Goal: Find specific page/section: Find specific page/section

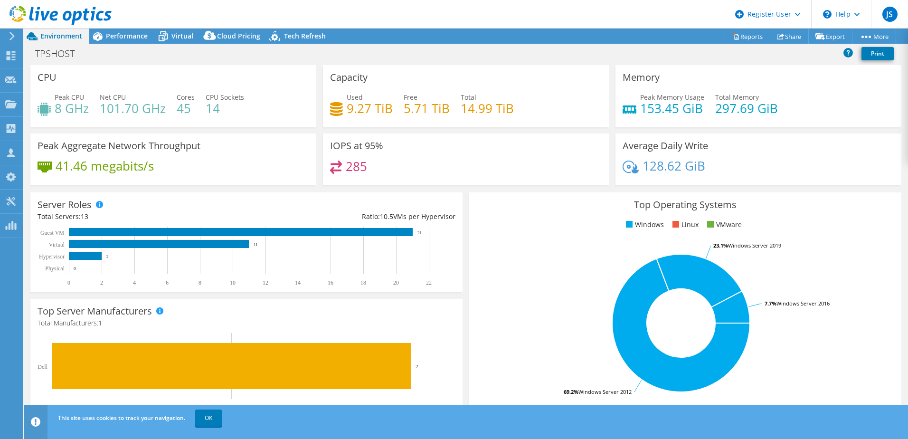
select select "USD"
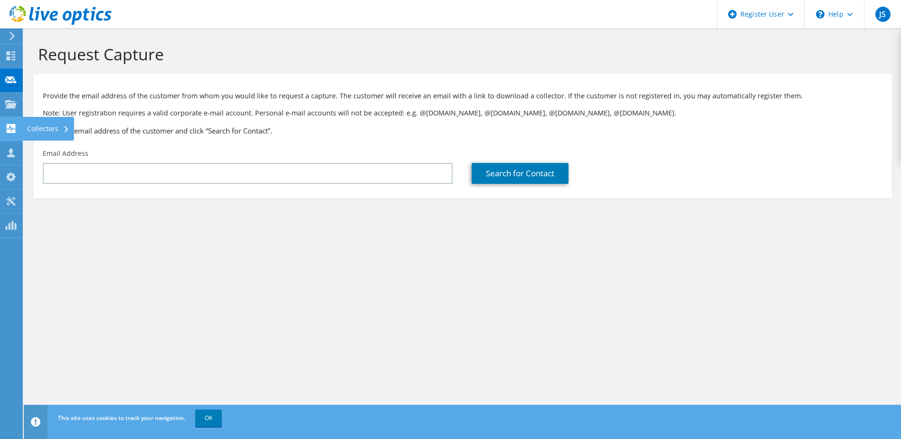
click at [14, 131] on use at bounding box center [11, 128] width 9 height 9
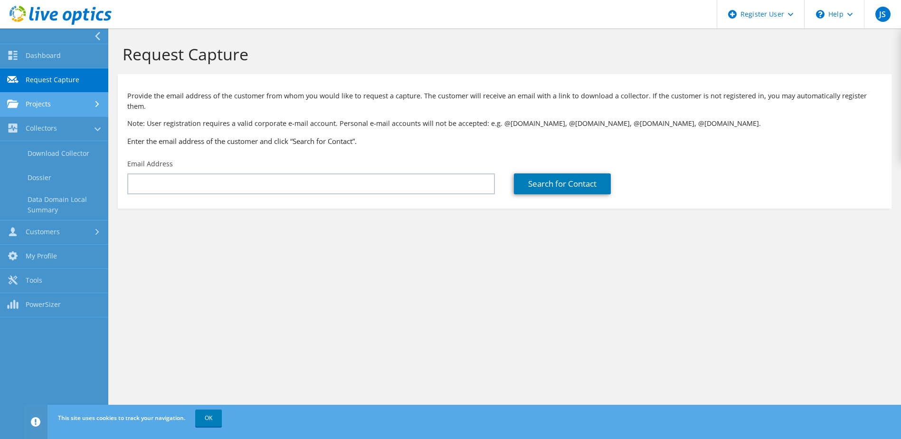
click at [41, 113] on link "Projects" at bounding box center [54, 105] width 108 height 24
click at [68, 133] on link "Search Projects" at bounding box center [54, 129] width 108 height 24
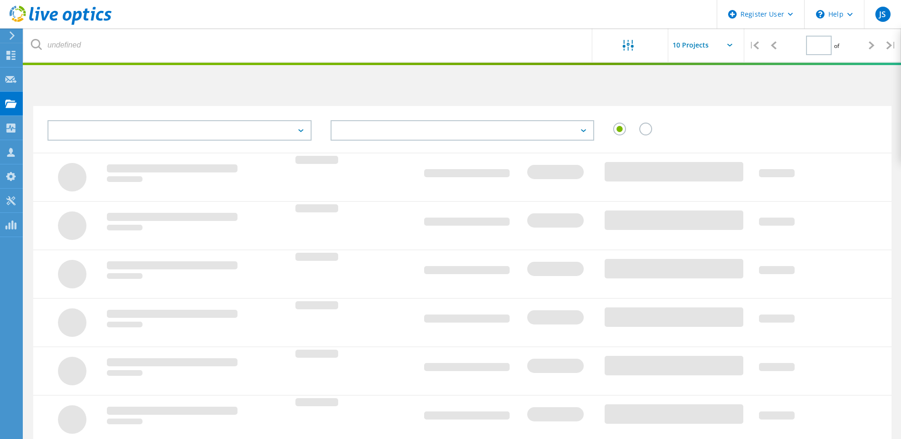
type input "1"
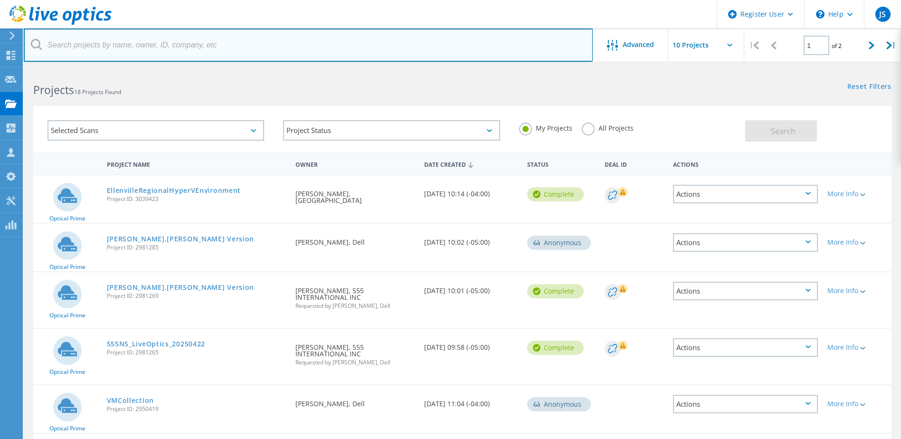
click at [207, 45] on input "text" at bounding box center [308, 44] width 569 height 33
type input "duxbury"
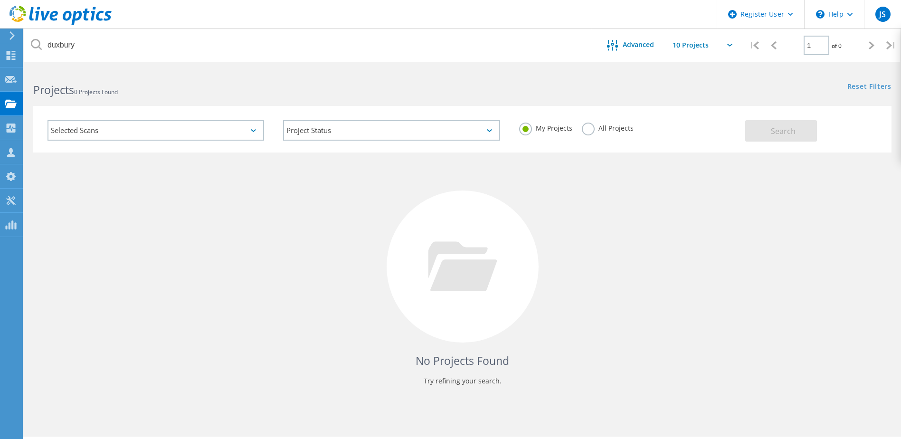
click at [583, 143] on div "My Projects All Projects" at bounding box center [627, 128] width 236 height 35
click at [585, 126] on label "All Projects" at bounding box center [608, 127] width 52 height 9
click at [0, 0] on input "All Projects" at bounding box center [0, 0] width 0 height 0
click at [769, 134] on button "Search" at bounding box center [781, 130] width 72 height 21
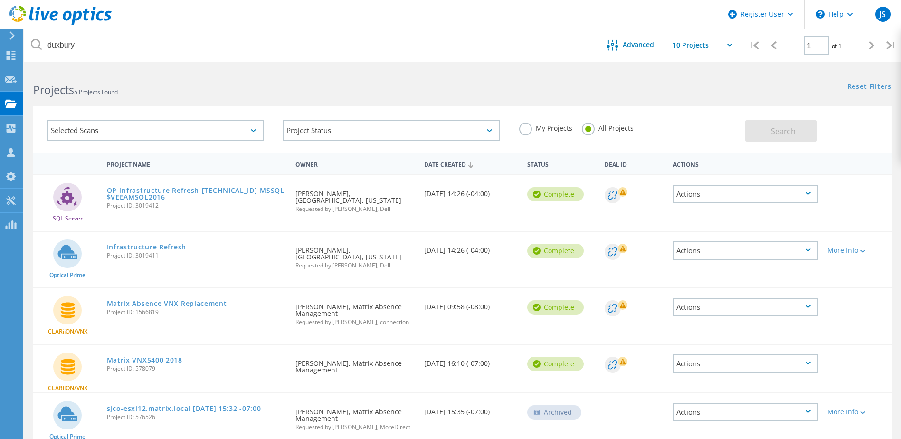
click at [157, 250] on link "Infrastructure Refresh" at bounding box center [146, 247] width 79 height 7
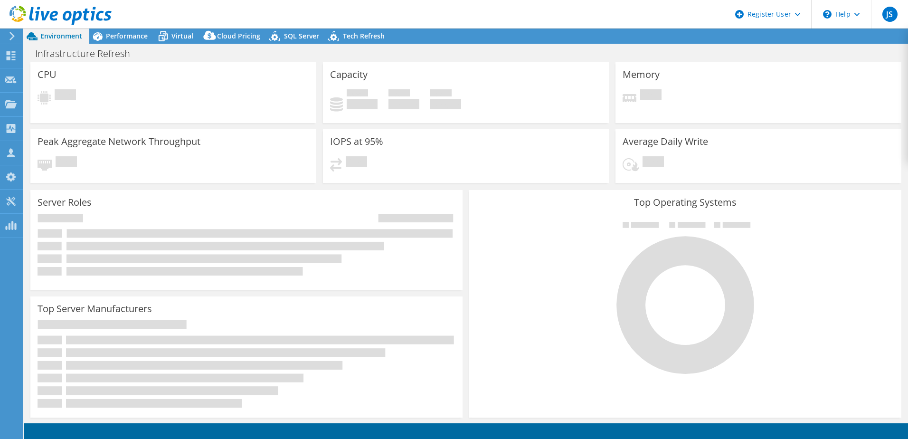
select select "USD"
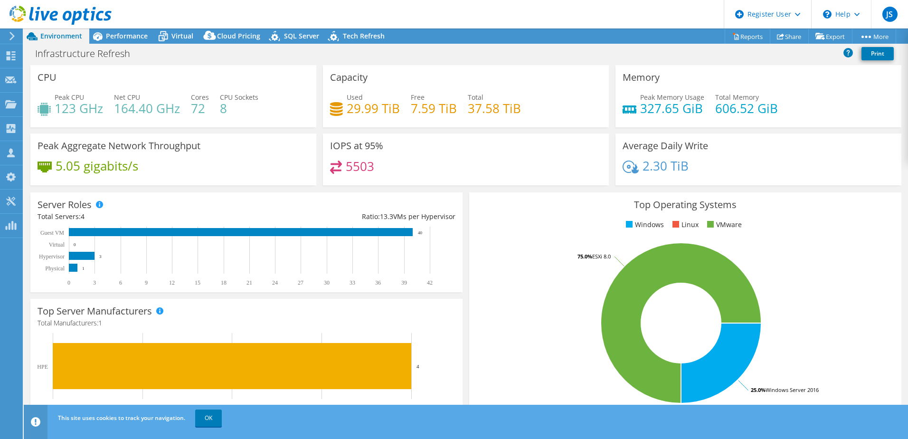
click at [289, 145] on div "Peak Aggregate Network Throughput 5.05 gigabits/s" at bounding box center [173, 159] width 286 height 52
click at [358, 169] on h4 "5503" at bounding box center [360, 166] width 28 height 10
click at [312, 176] on div "Peak Aggregate Network Throughput 5.05 gigabits/s" at bounding box center [173, 159] width 286 height 52
